Goal: Transaction & Acquisition: Purchase product/service

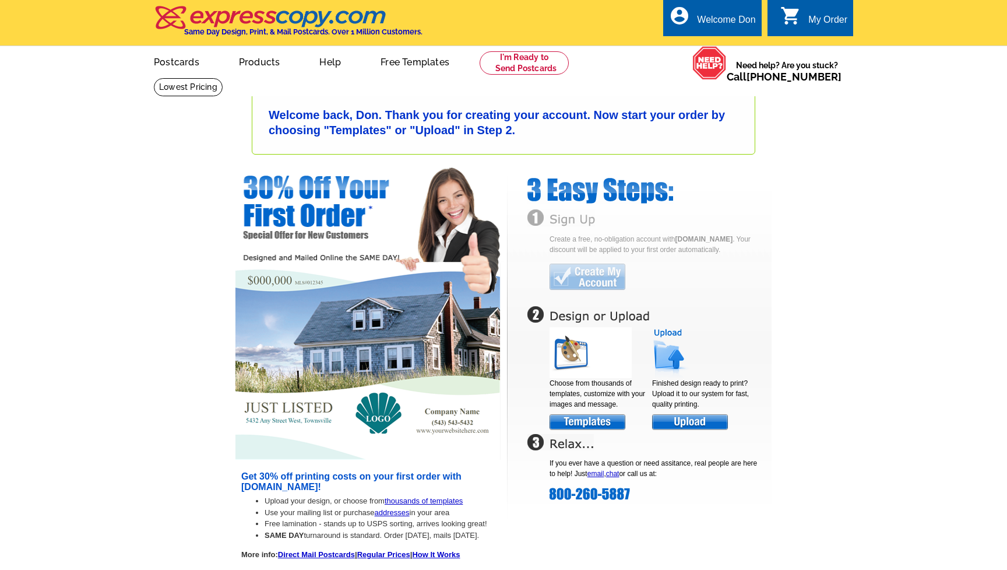
click at [597, 421] on img at bounding box center [588, 419] width 76 height 20
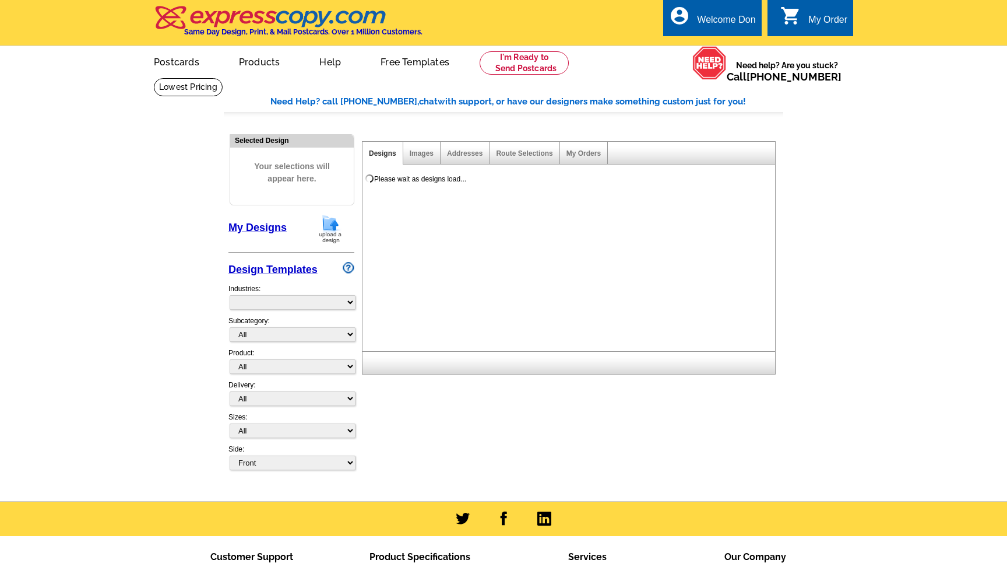
select select "785"
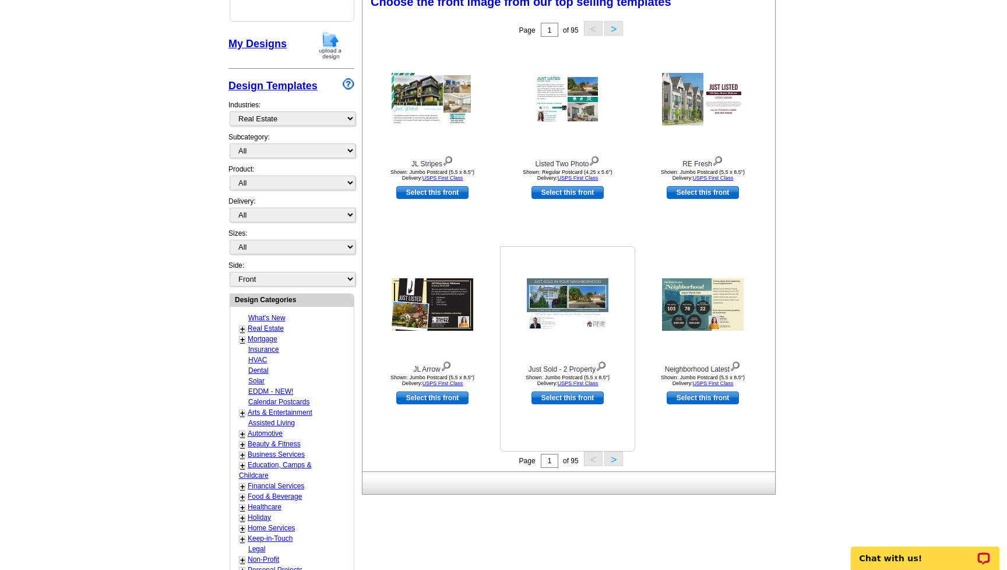
scroll to position [181, 0]
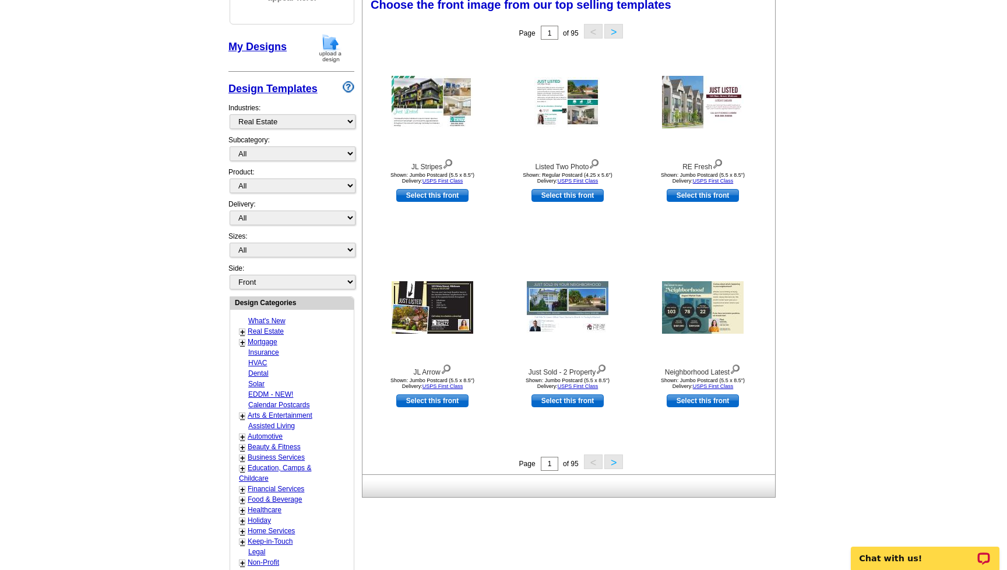
click at [616, 31] on button ">" at bounding box center [613, 31] width 19 height 15
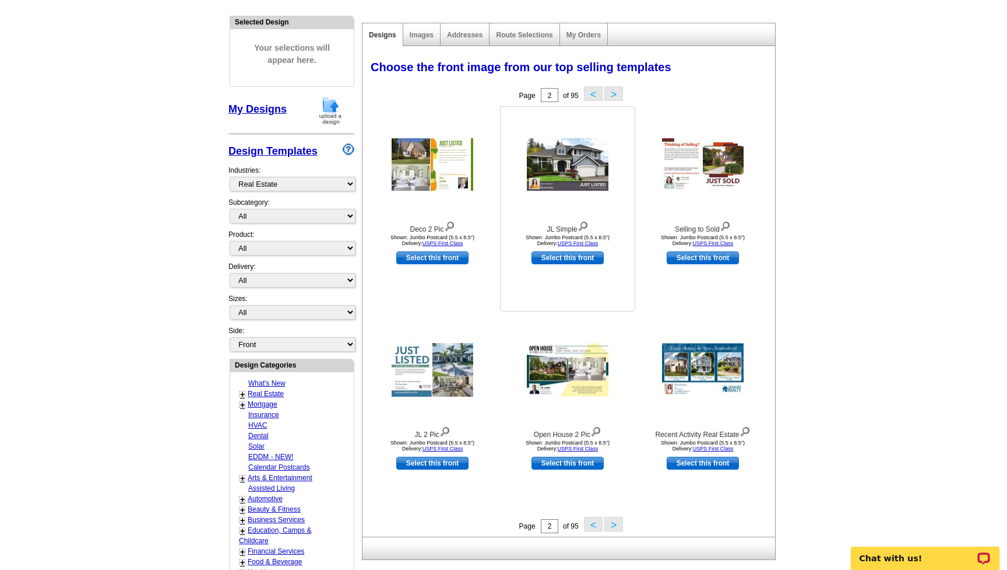
scroll to position [118, 0]
select select "1"
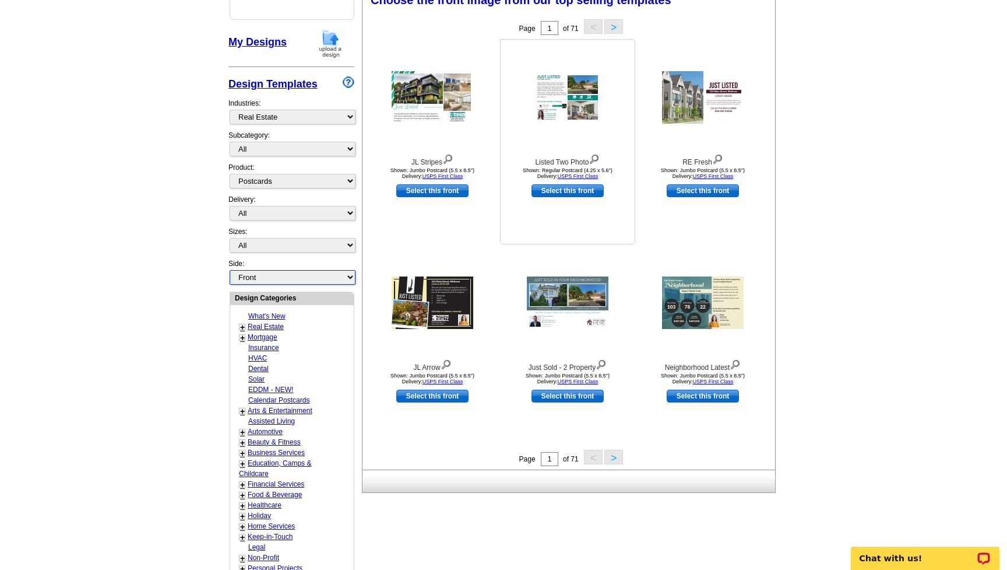
scroll to position [185, 0]
click at [616, 457] on button ">" at bounding box center [613, 456] width 19 height 15
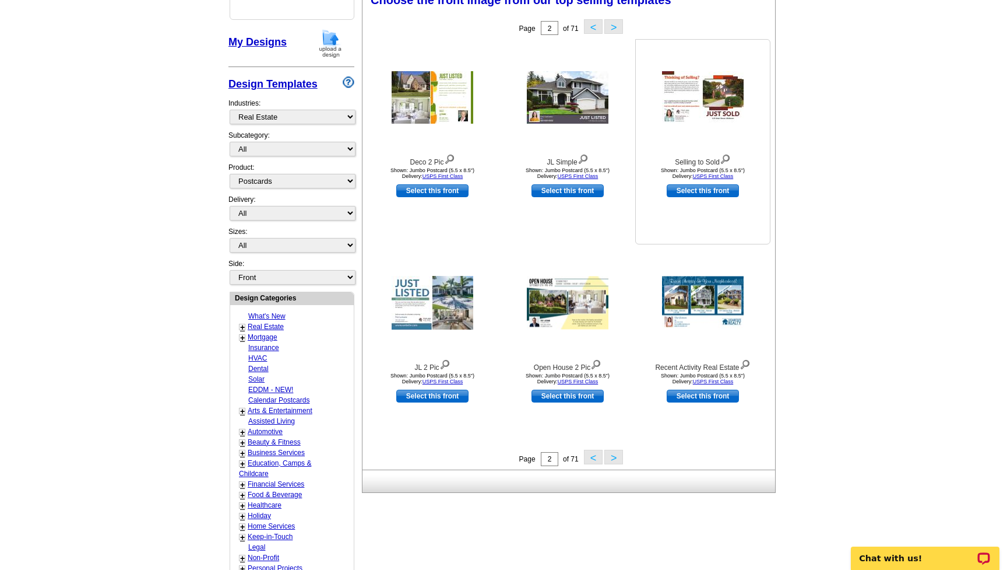
click at [726, 159] on img at bounding box center [725, 158] width 11 height 13
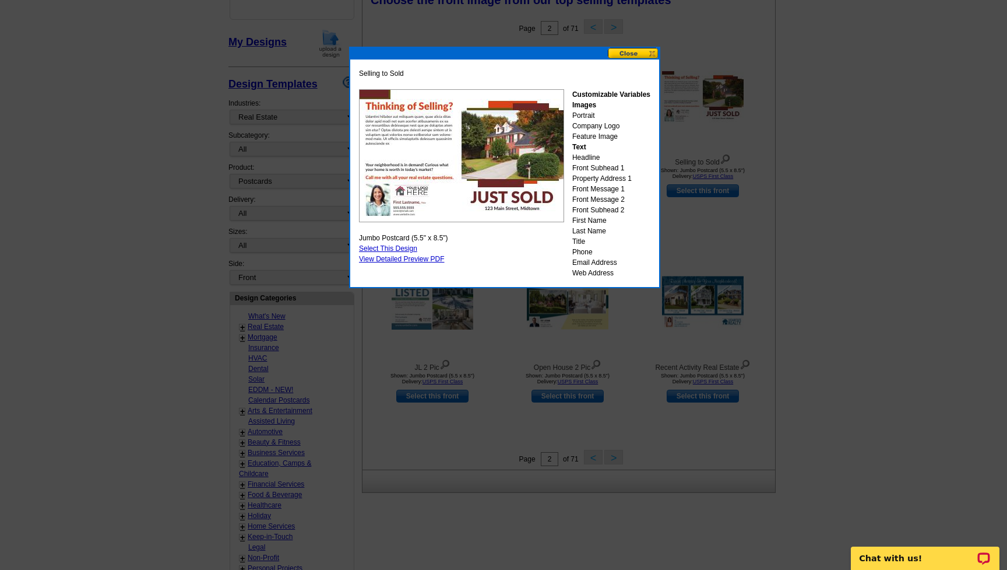
click at [620, 55] on button at bounding box center [633, 53] width 51 height 11
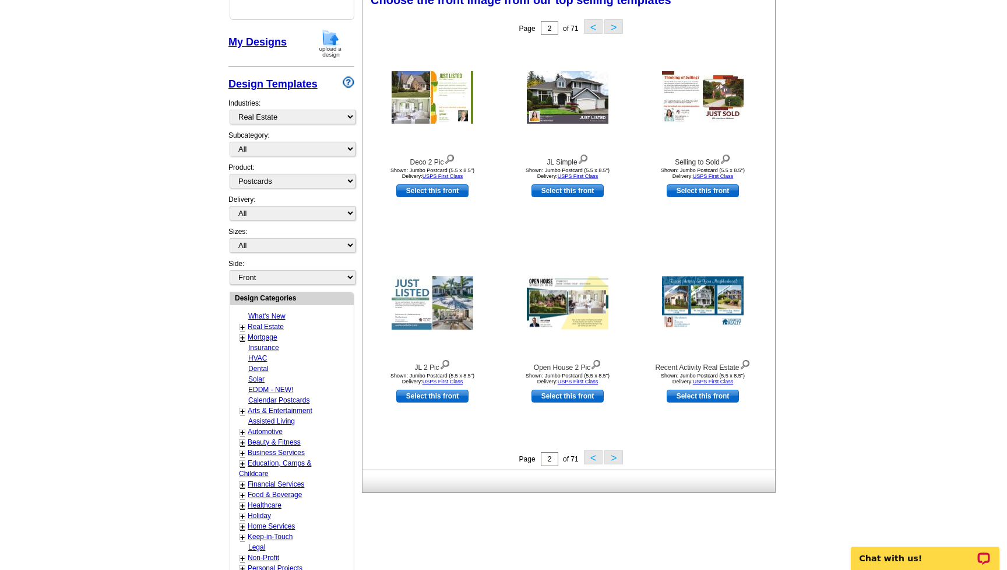
click at [613, 459] on button ">" at bounding box center [613, 456] width 19 height 15
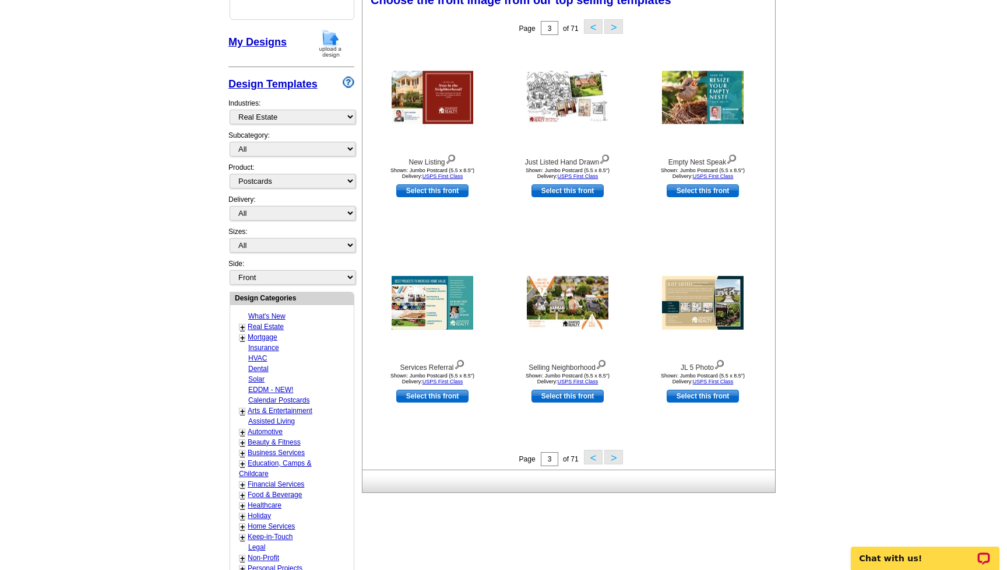
click at [615, 456] on button ">" at bounding box center [613, 456] width 19 height 15
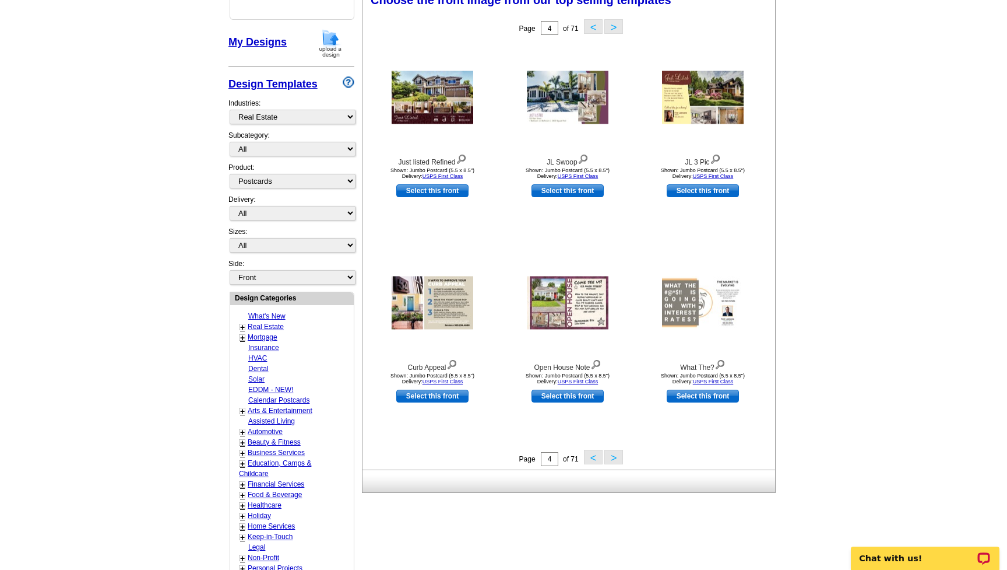
click at [595, 456] on button "<" at bounding box center [593, 456] width 19 height 15
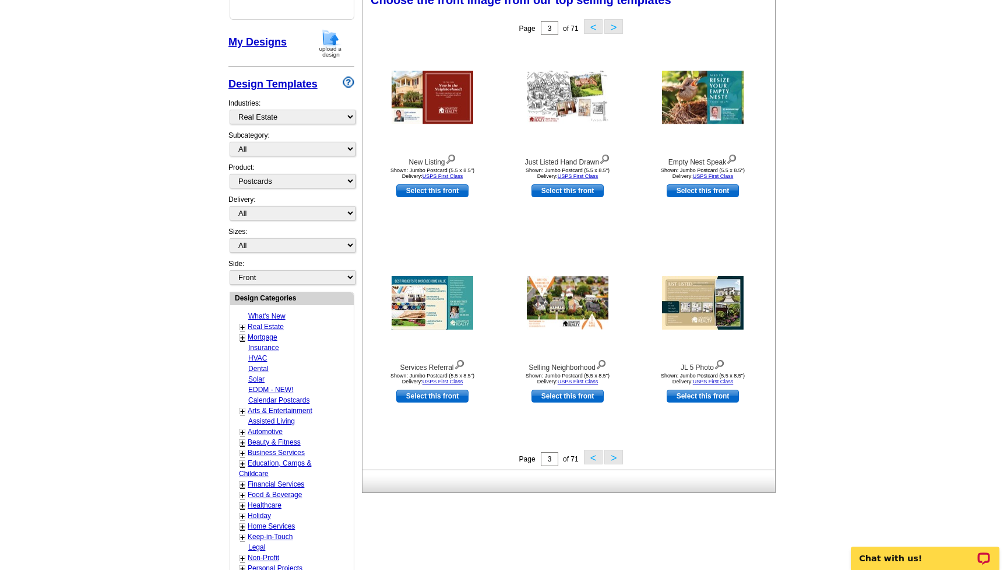
click at [592, 454] on button "<" at bounding box center [593, 456] width 19 height 15
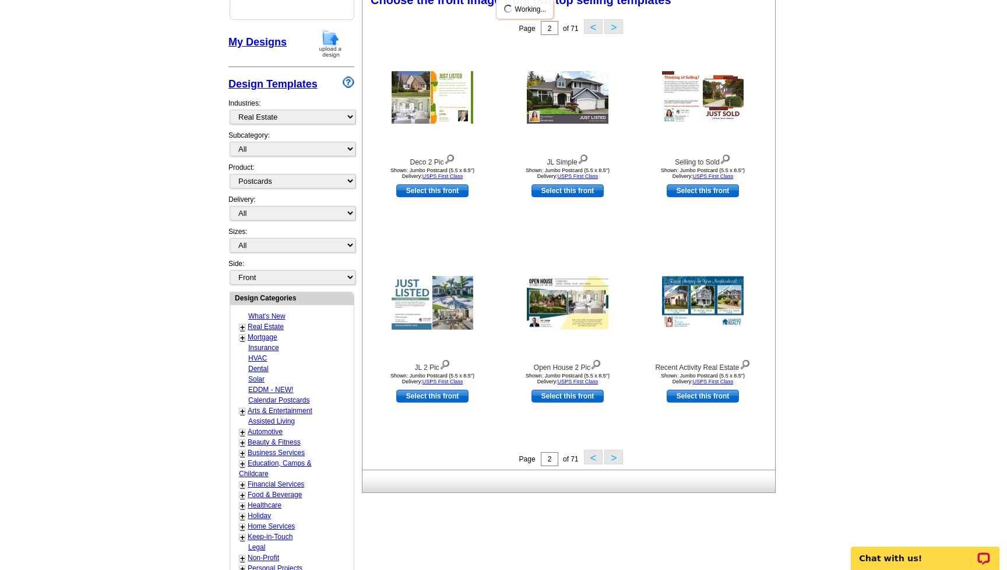
click at [592, 455] on button "<" at bounding box center [593, 456] width 19 height 15
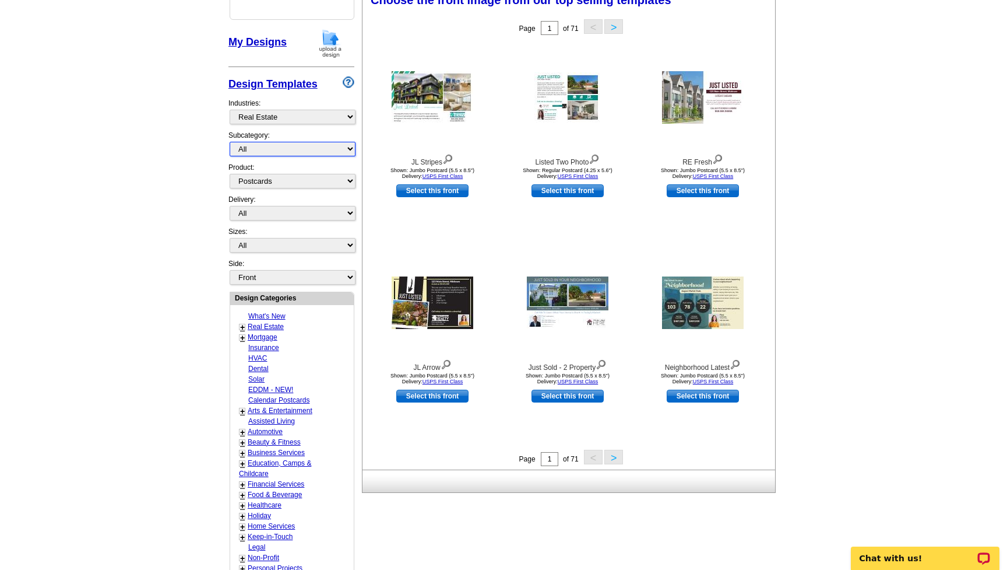
select select "789"
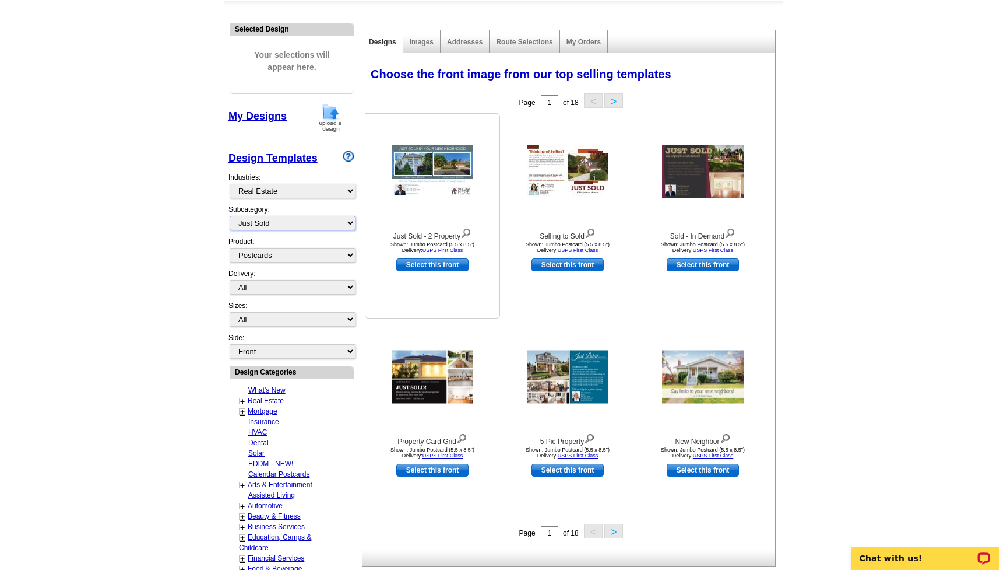
scroll to position [108, 0]
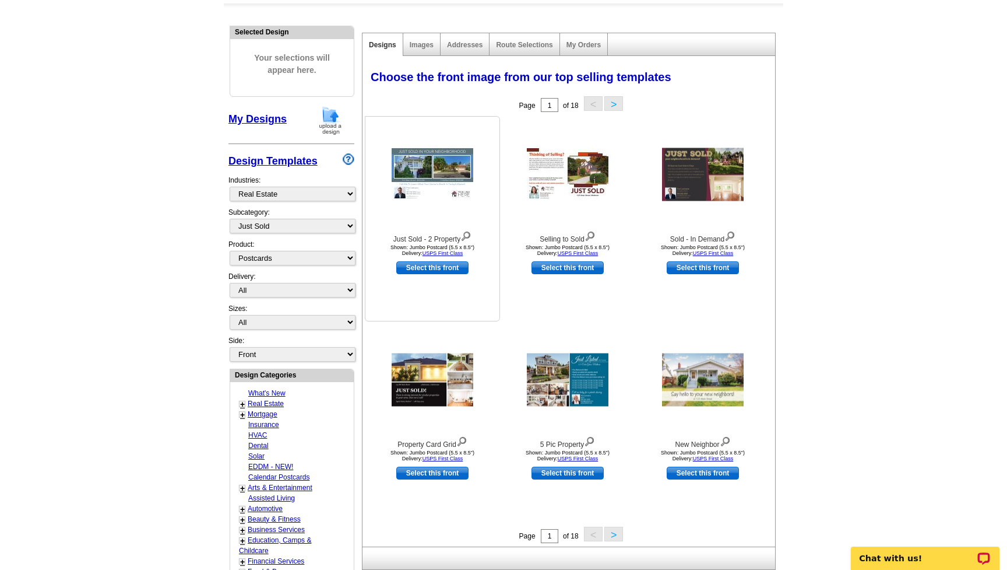
click at [461, 269] on link "Select this front" at bounding box center [432, 267] width 72 height 13
select select "2"
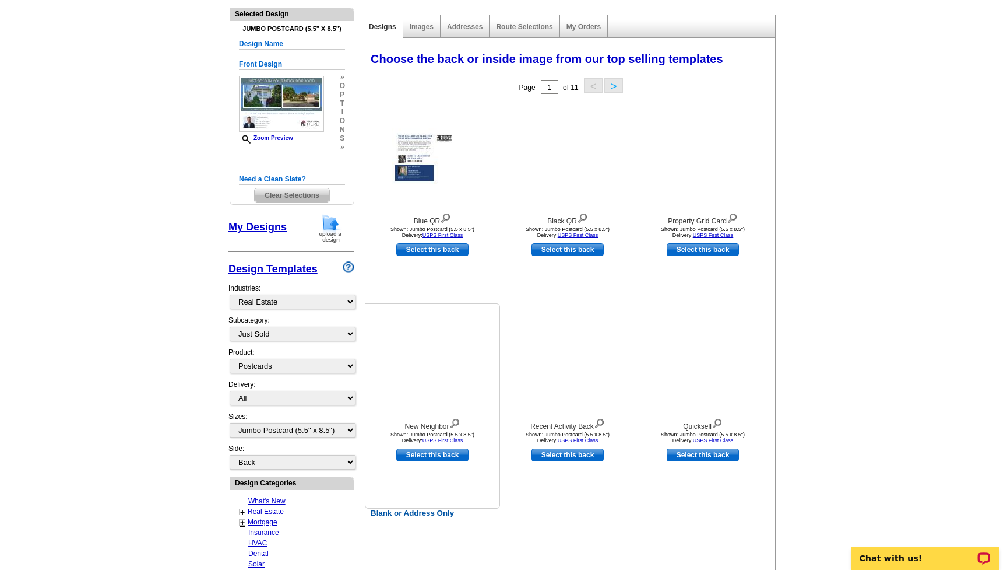
scroll to position [129, 0]
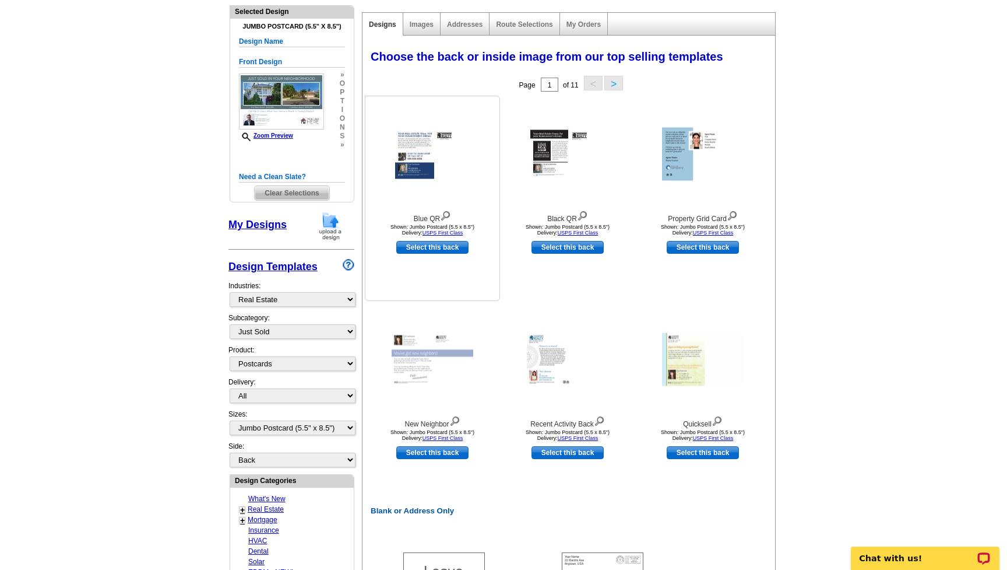
click at [453, 248] on link "Select this back" at bounding box center [432, 247] width 72 height 13
select select "front"
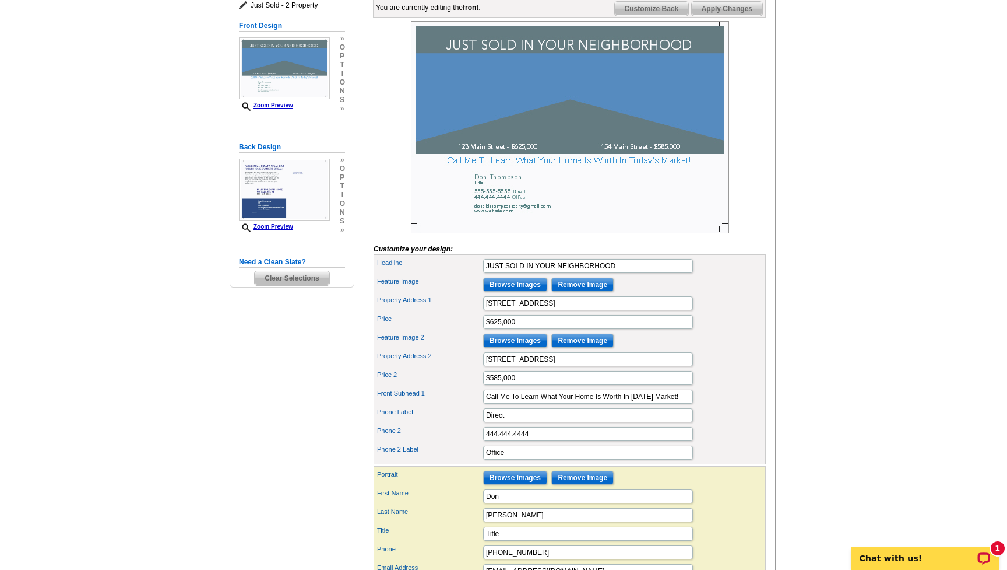
scroll to position [187, 0]
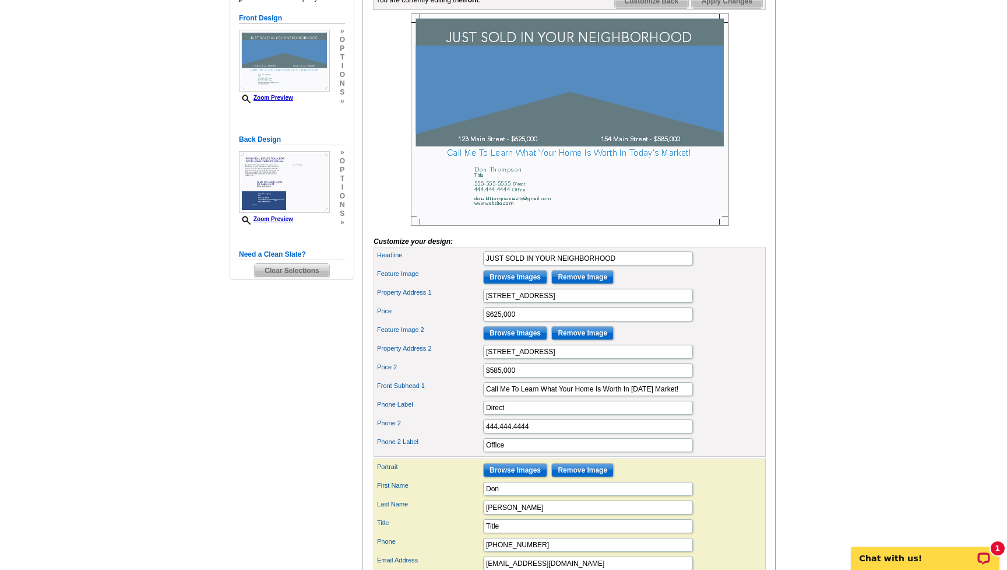
click at [523, 284] on input "Browse Images" at bounding box center [515, 277] width 64 height 14
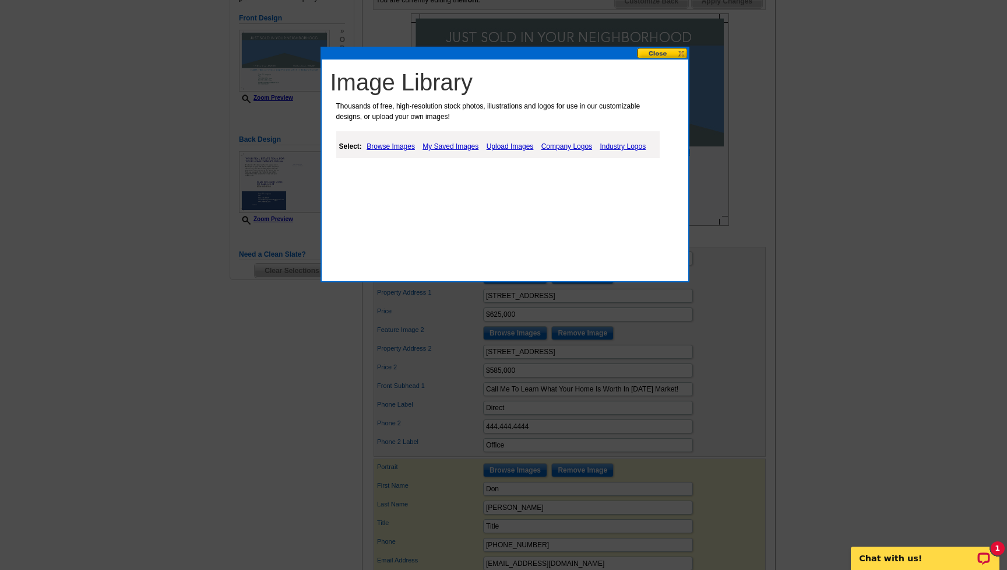
click at [512, 148] on link "Upload Images" at bounding box center [510, 146] width 53 height 14
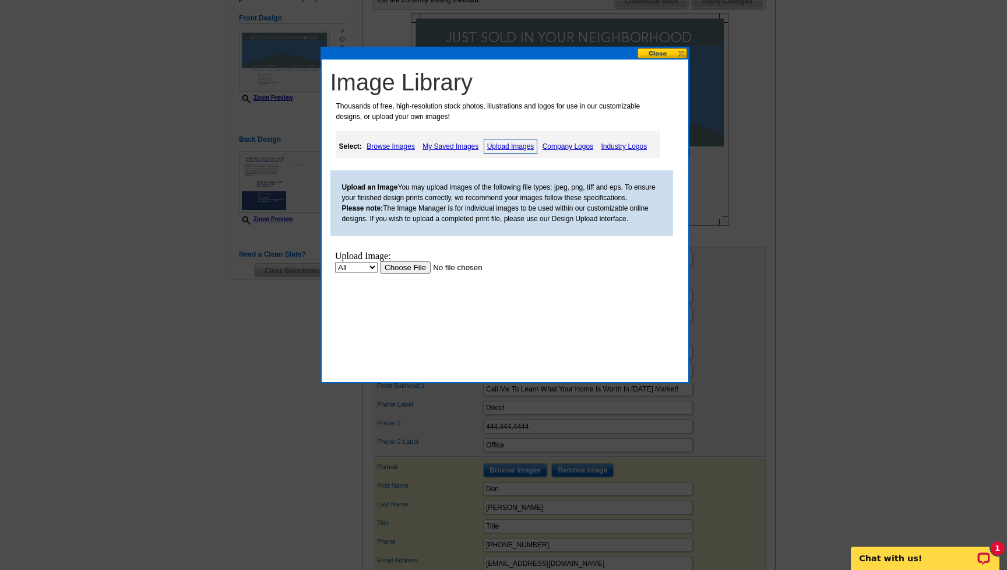
scroll to position [0, 0]
click at [414, 266] on input "file" at bounding box center [452, 267] width 147 height 12
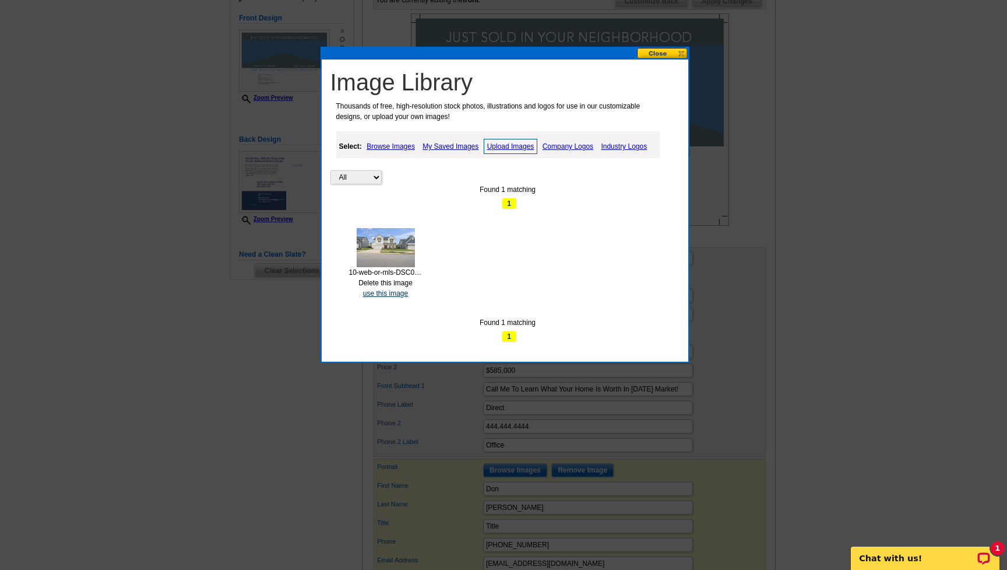
click at [392, 291] on link "use this image" at bounding box center [385, 293] width 45 height 8
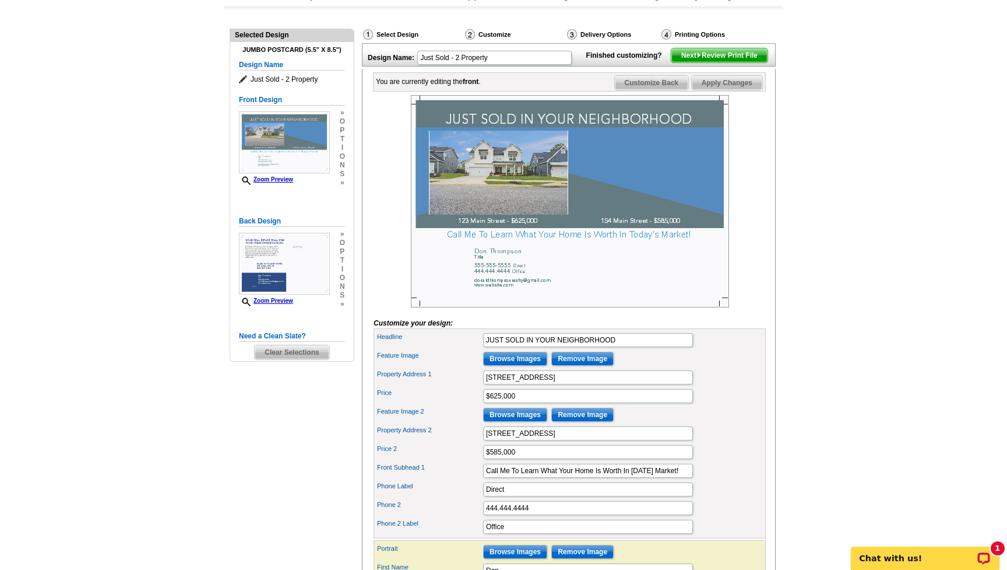
scroll to position [108, 0]
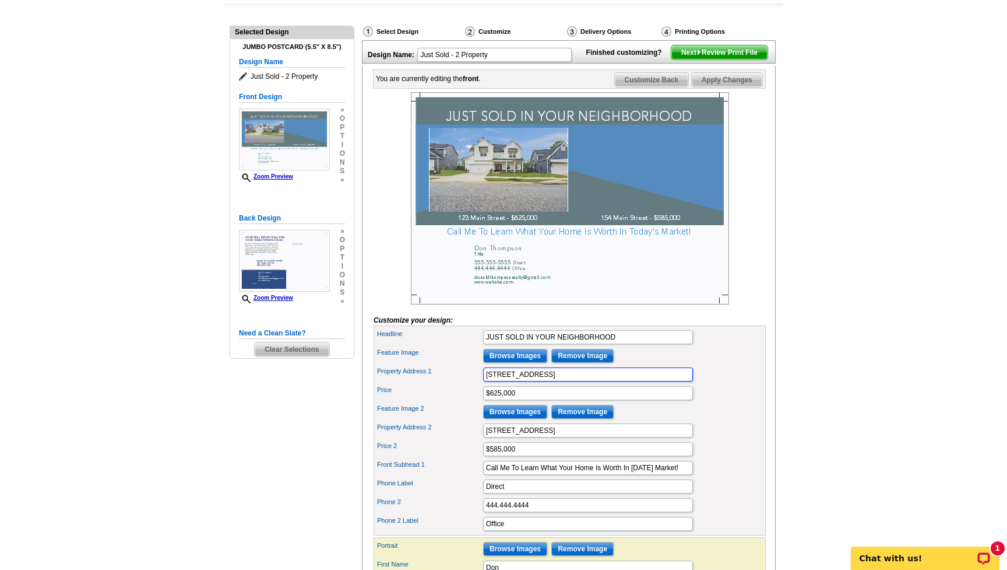
drag, startPoint x: 540, startPoint y: 392, endPoint x: 484, endPoint y: 395, distance: 56.0
type input "2628 Laurens St"
click at [525, 400] on input "$625,000" at bounding box center [588, 393] width 210 height 14
drag, startPoint x: 519, startPoint y: 412, endPoint x: 490, endPoint y: 414, distance: 29.8
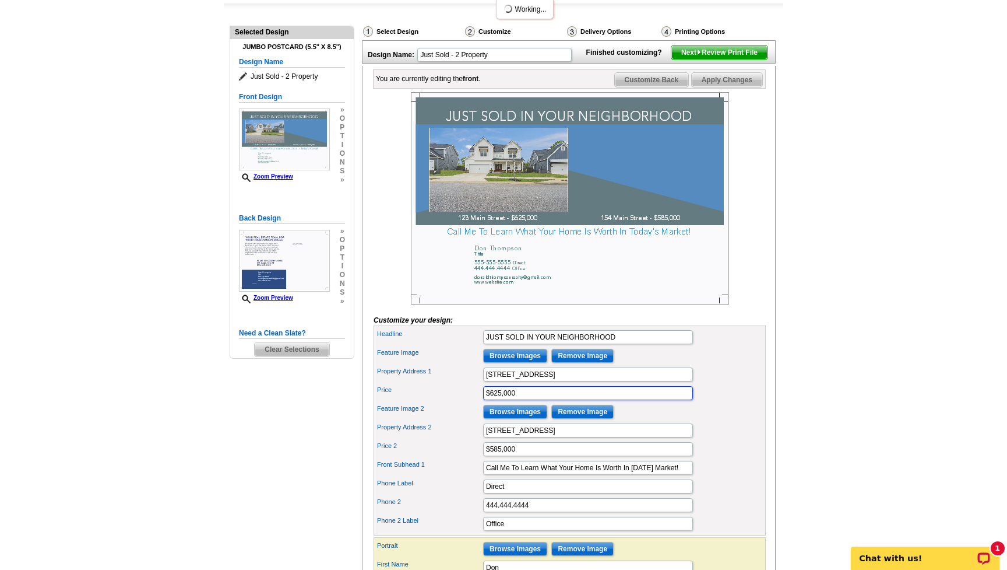
click at [490, 400] on input "$625,000" at bounding box center [588, 393] width 210 height 14
type input "$465,000.00"
click at [706, 384] on div "Property Address 1 2628 Laurens St" at bounding box center [570, 374] width 388 height 19
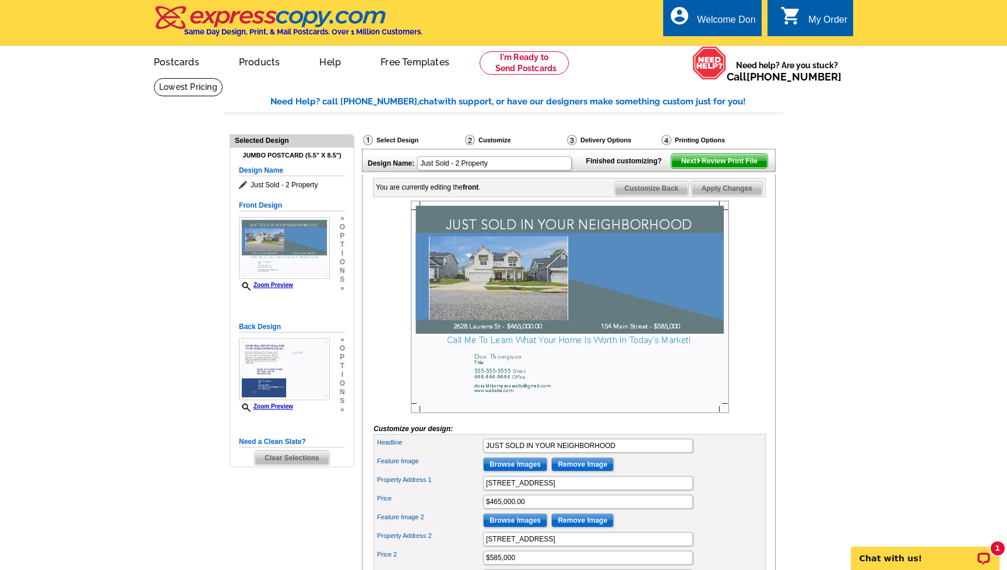
click at [381, 141] on div "Select Design" at bounding box center [413, 141] width 102 height 15
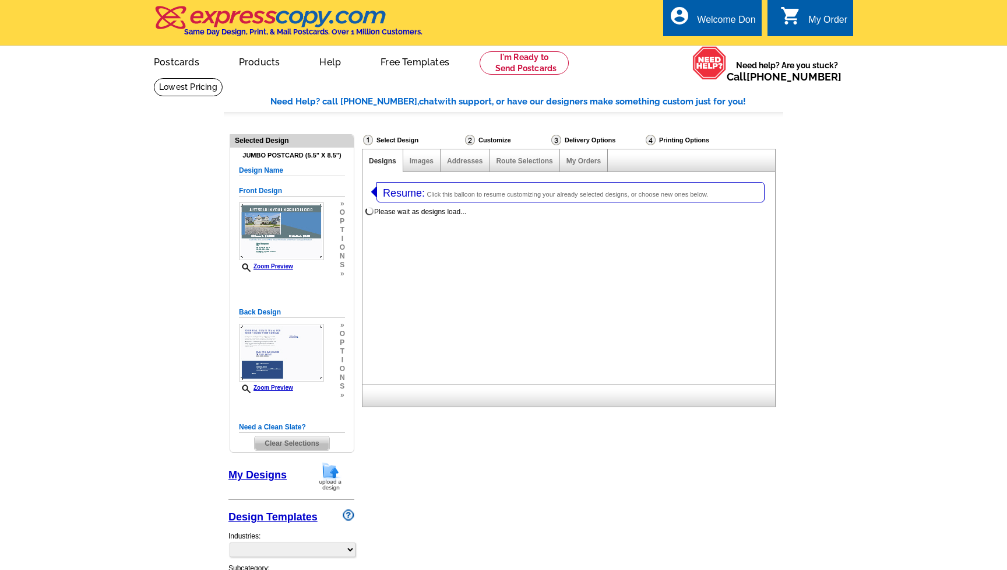
select select "1"
select select "2"
select select "785"
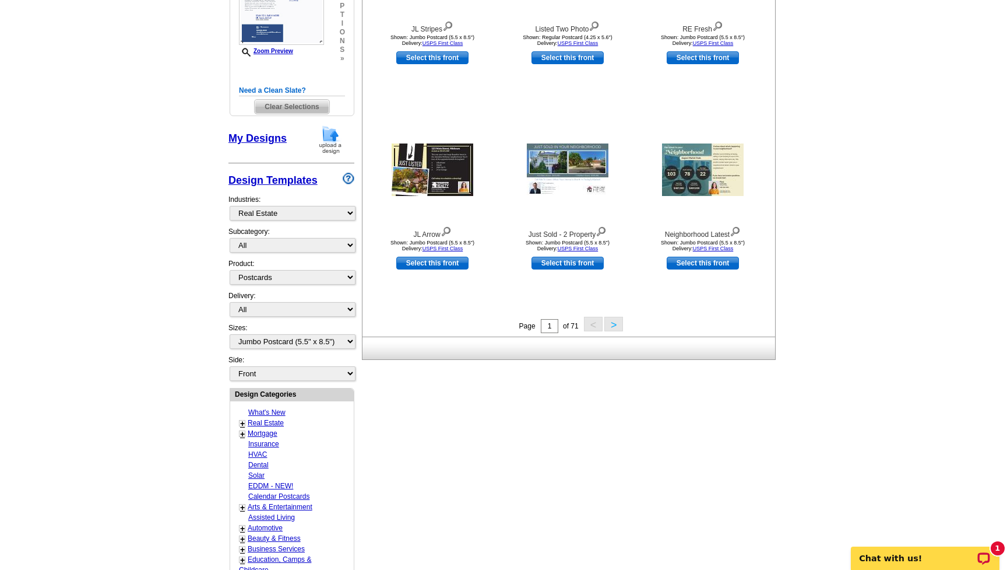
scroll to position [351, 0]
select select "789"
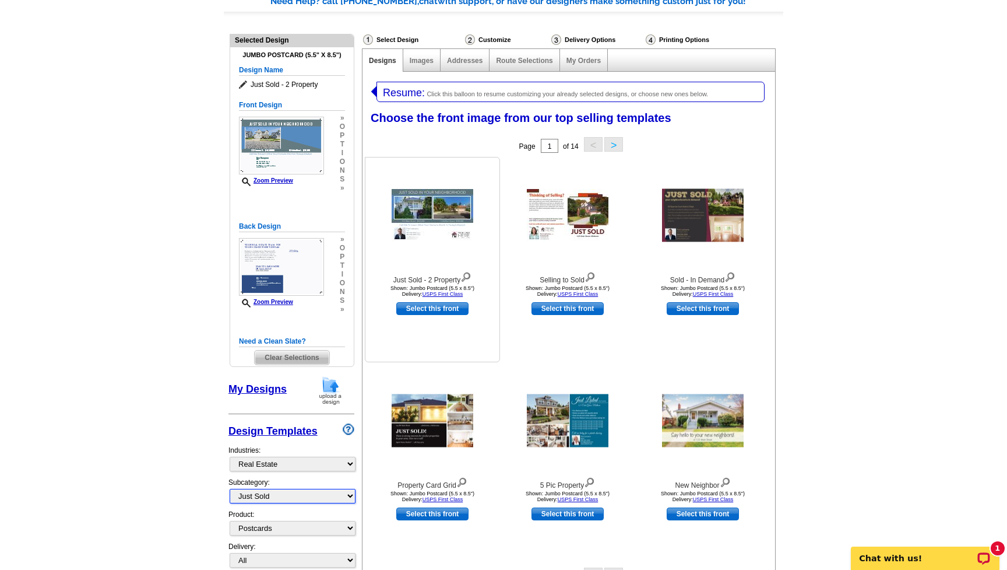
scroll to position [97, 0]
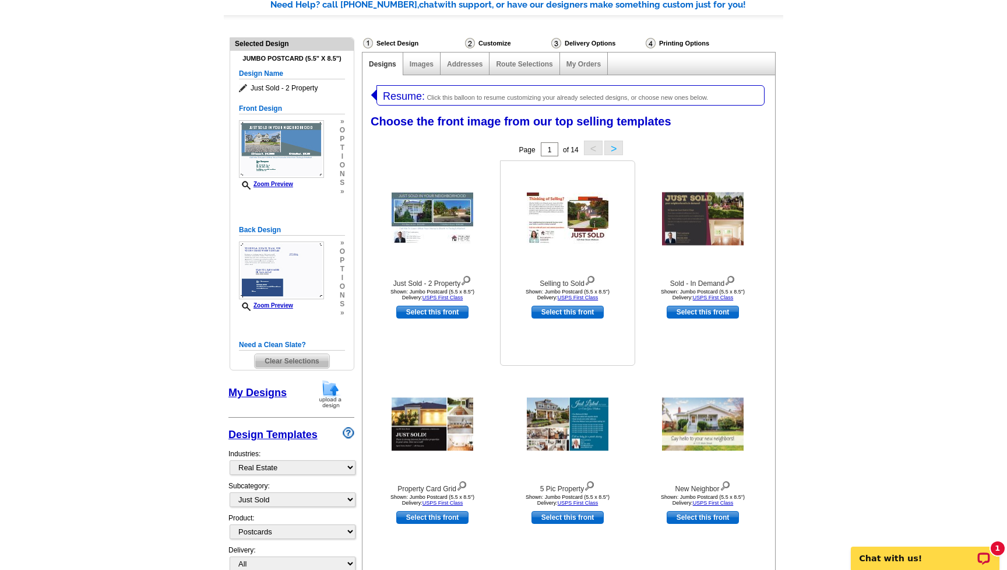
click at [581, 312] on link "Select this front" at bounding box center [568, 311] width 72 height 13
select select "back"
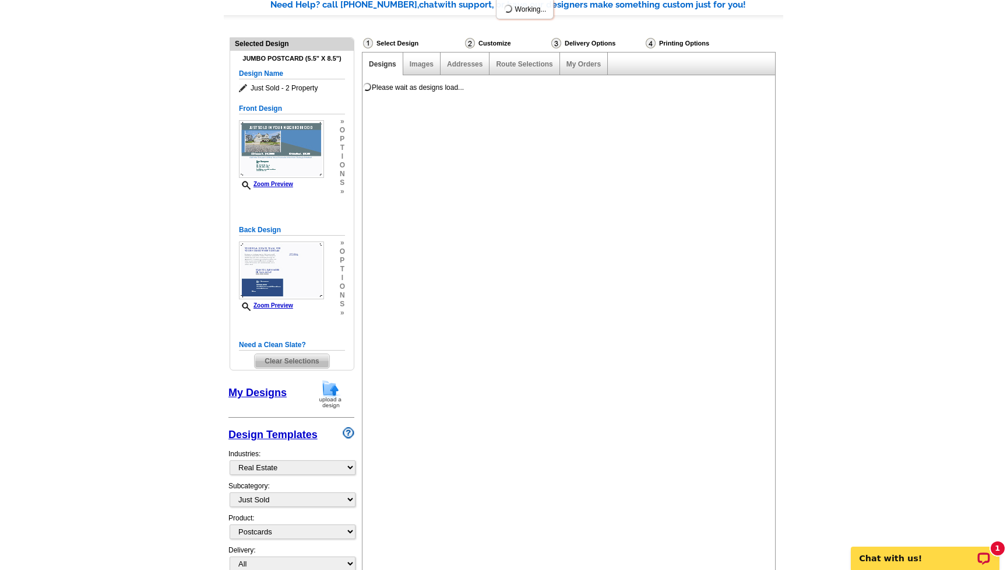
scroll to position [0, 0]
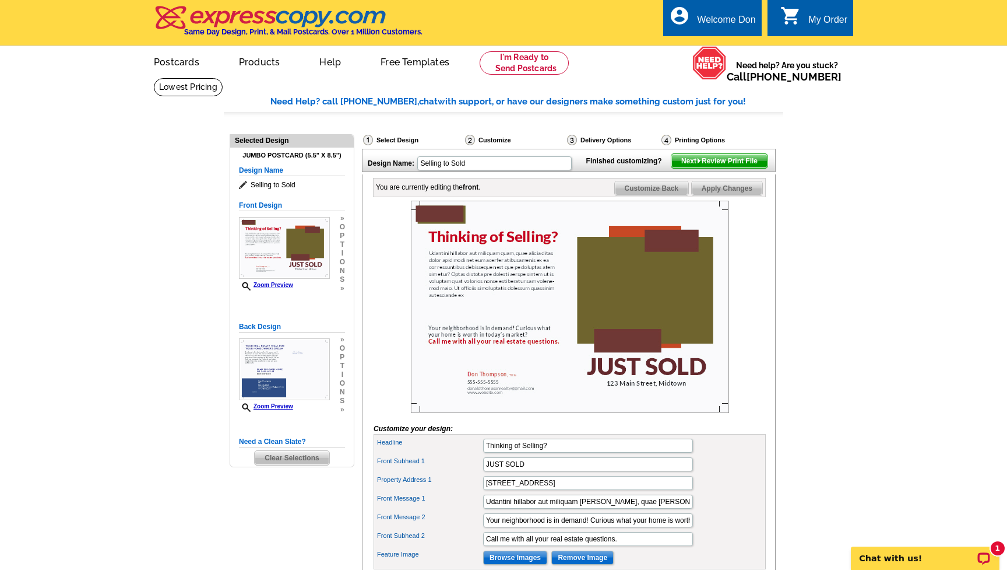
click at [392, 141] on div "Select Design" at bounding box center [413, 141] width 102 height 15
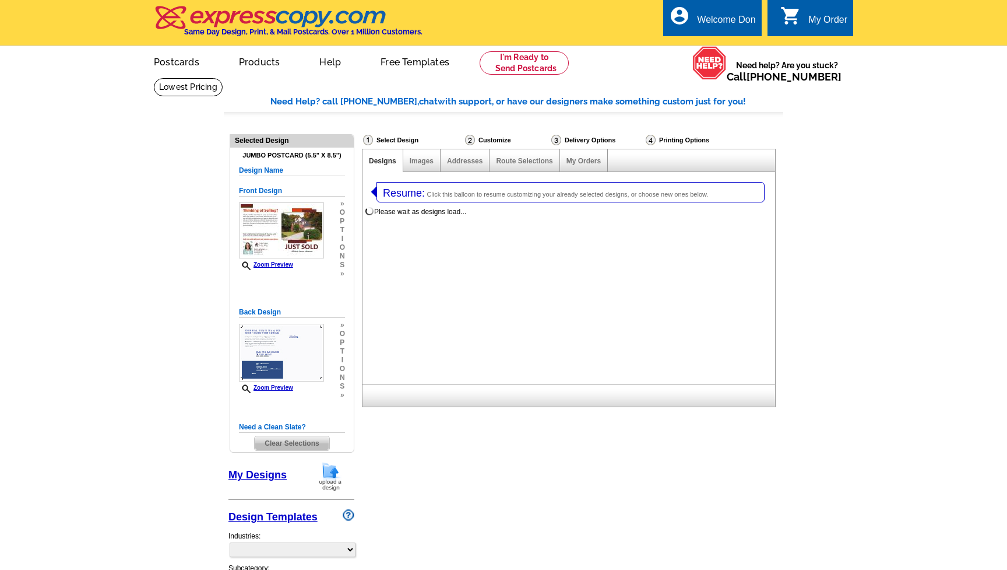
select select "1"
select select "2"
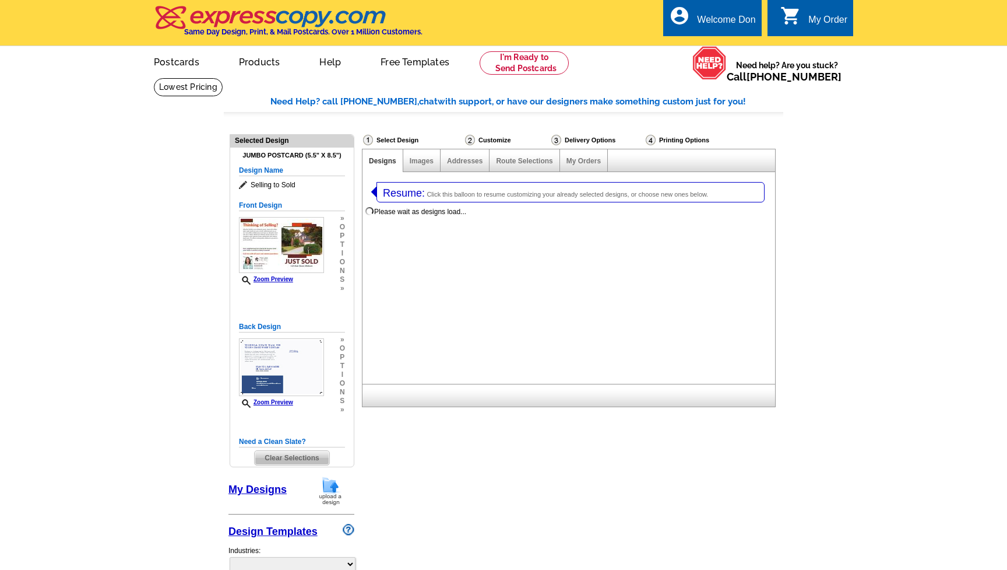
select select "785"
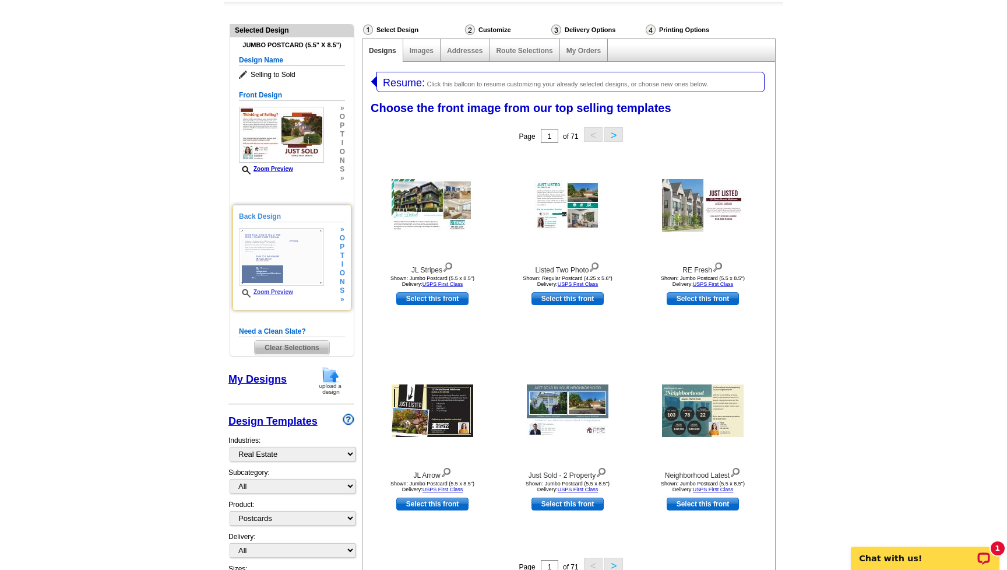
scroll to position [149, 0]
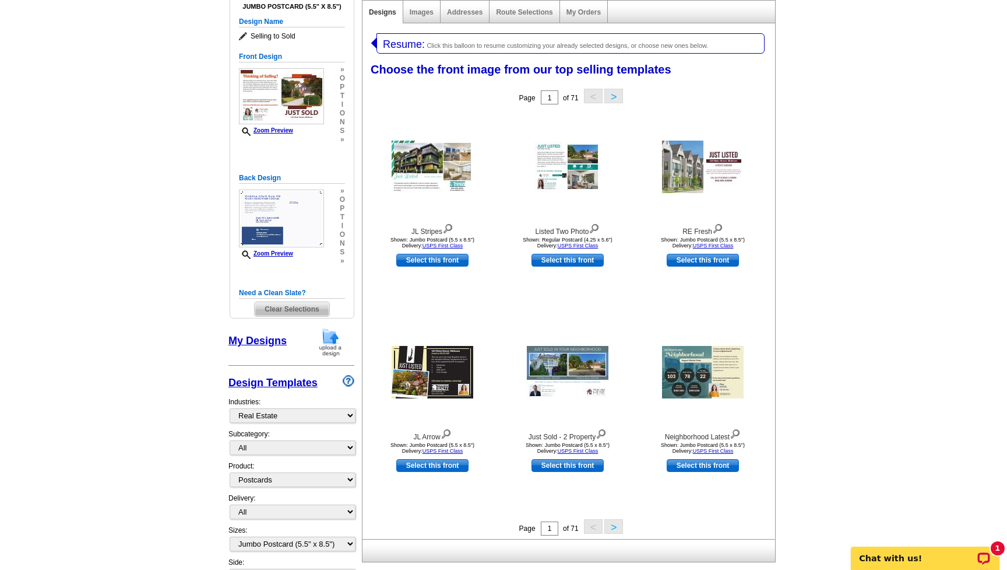
click at [266, 341] on link "My Designs" at bounding box center [258, 341] width 58 height 12
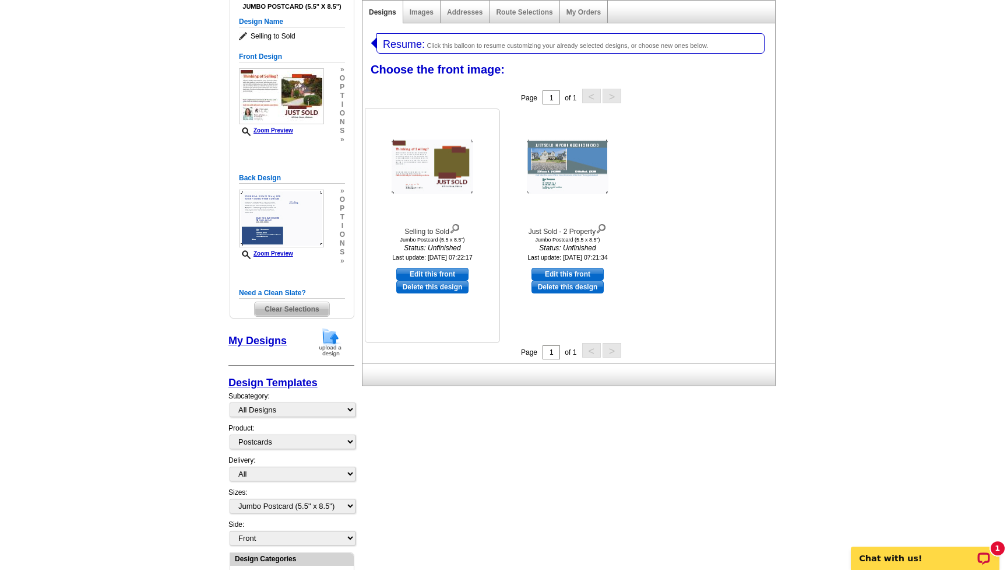
click at [448, 286] on link "Delete this design" at bounding box center [432, 286] width 72 height 13
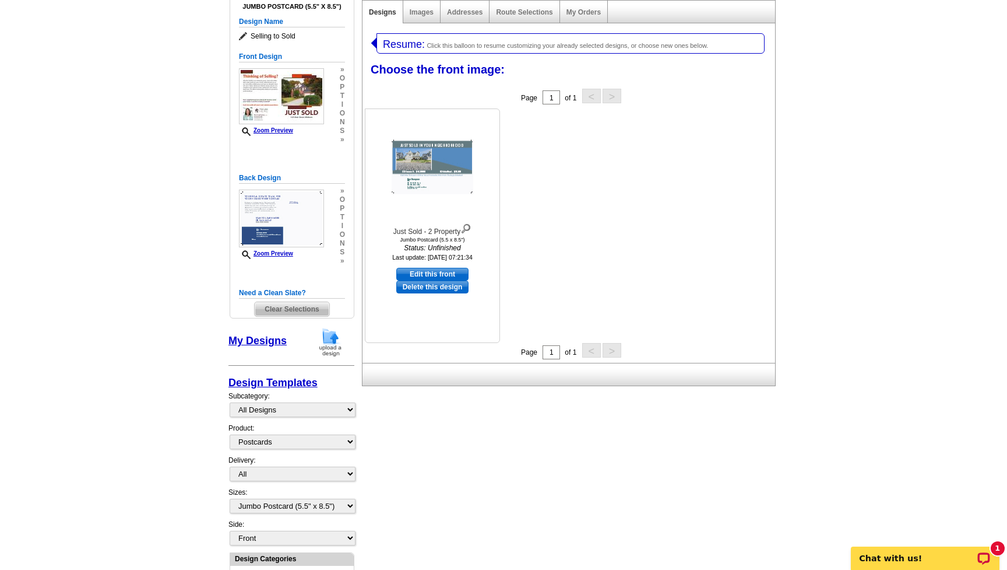
click at [442, 286] on link "Delete this design" at bounding box center [432, 286] width 72 height 13
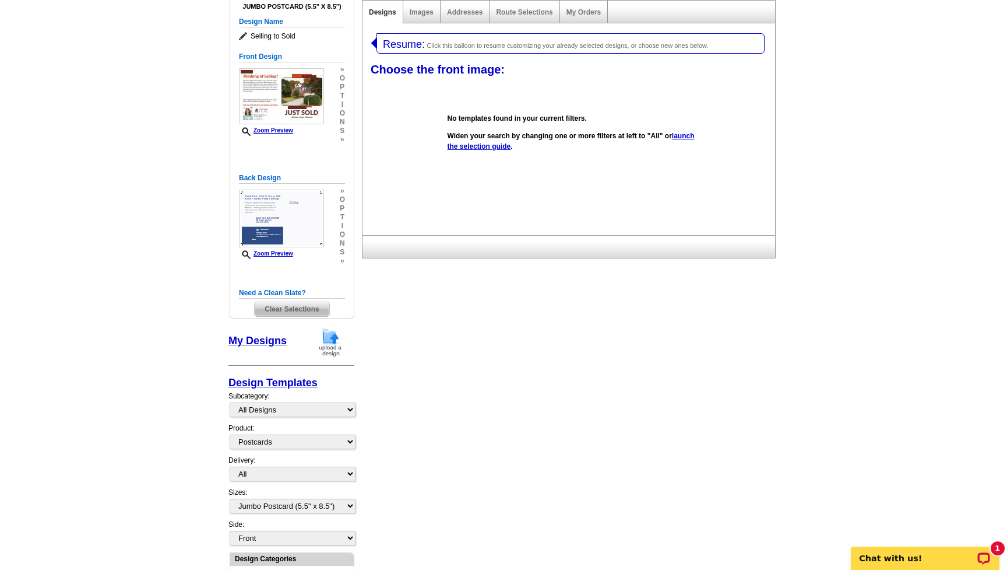
click at [329, 341] on img at bounding box center [330, 342] width 30 height 30
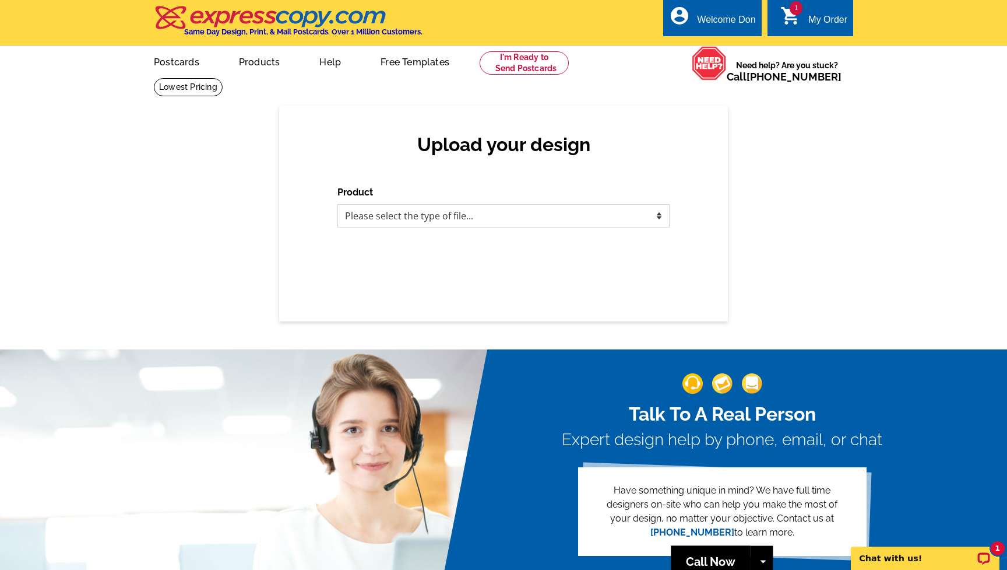
select select "1"
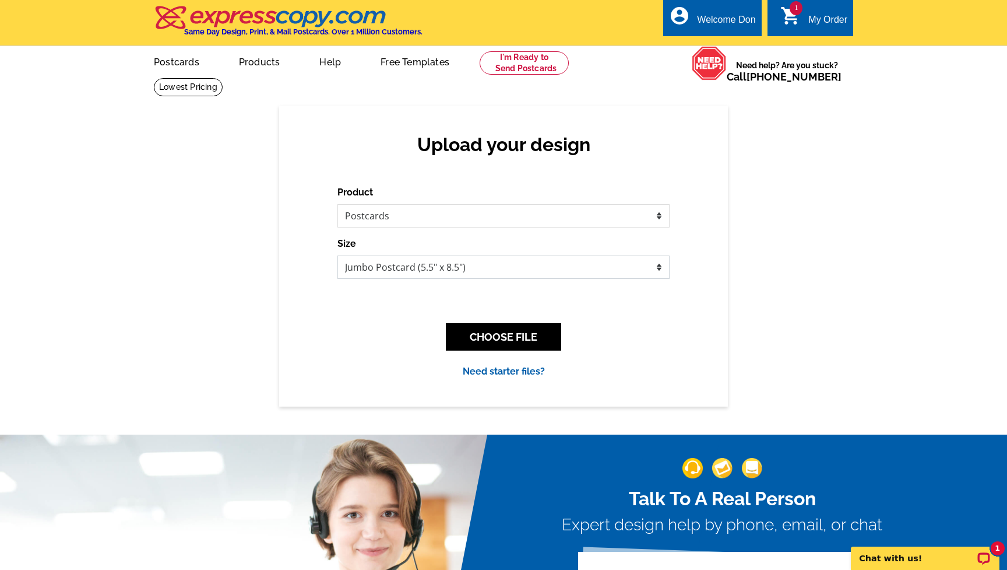
select select "1"
